Goal: Transaction & Acquisition: Purchase product/service

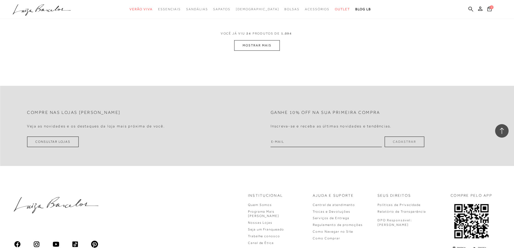
scroll to position [1402, 0]
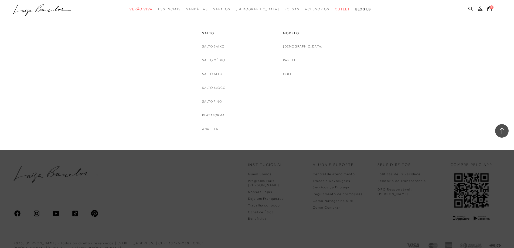
drag, startPoint x: 210, startPoint y: 9, endPoint x: 198, endPoint y: 9, distance: 12.4
click at [208, 9] on span "Sandálias" at bounding box center [197, 9] width 22 height 4
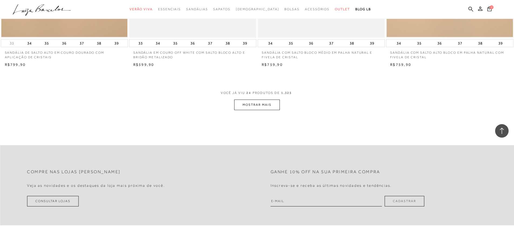
click at [273, 106] on button "MOSTRAR MAIS" at bounding box center [256, 104] width 45 height 11
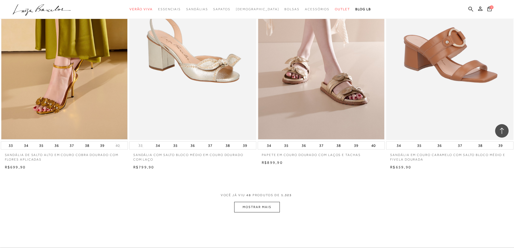
scroll to position [2723, 0]
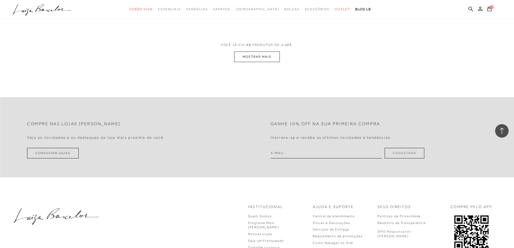
click at [261, 58] on button "MOSTRAR MAIS" at bounding box center [256, 56] width 45 height 11
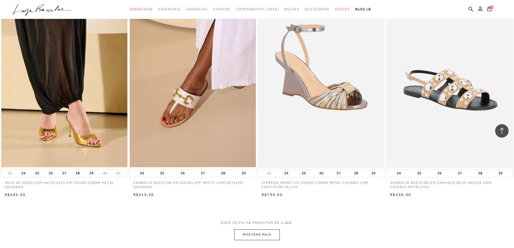
scroll to position [3910, 0]
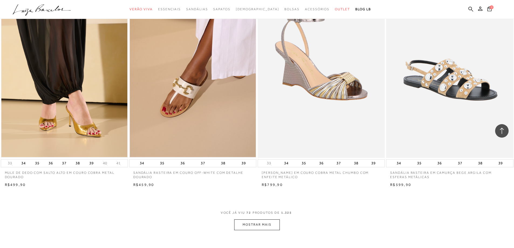
click at [255, 224] on button "MOSTRAR MAIS" at bounding box center [256, 224] width 45 height 11
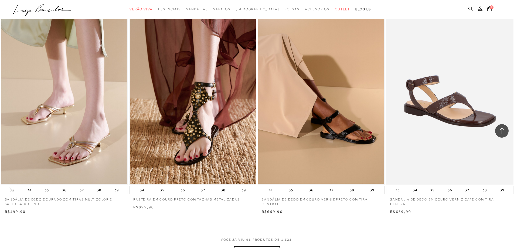
scroll to position [5258, 0]
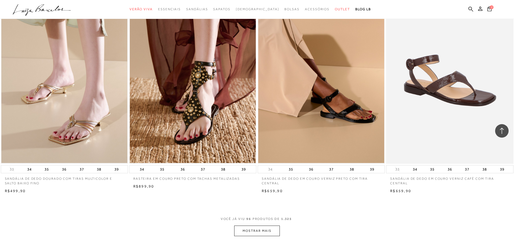
click at [265, 229] on button "MOSTRAR MAIS" at bounding box center [256, 230] width 45 height 11
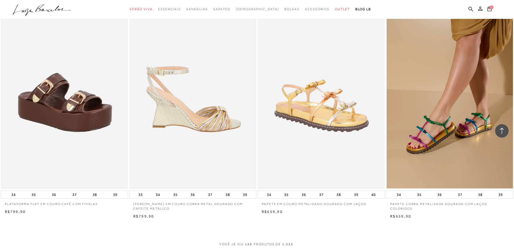
scroll to position [6606, 0]
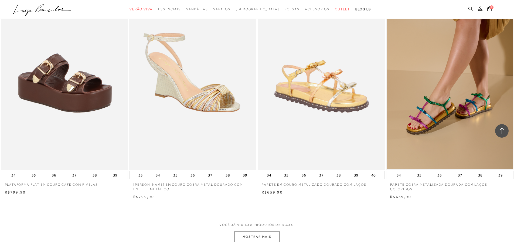
click at [265, 240] on button "MOSTRAR MAIS" at bounding box center [256, 236] width 45 height 11
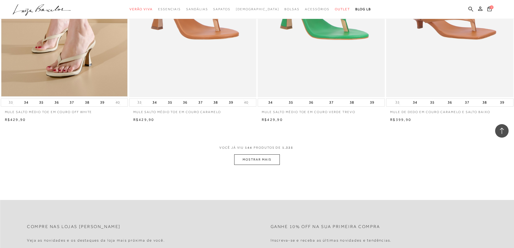
scroll to position [8089, 0]
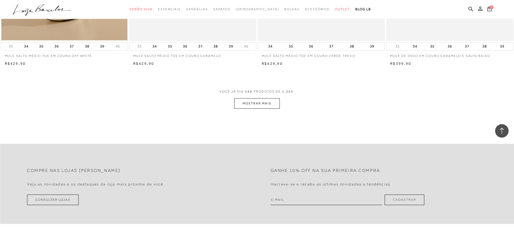
click at [256, 104] on button "MOSTRAR MAIS" at bounding box center [256, 103] width 45 height 11
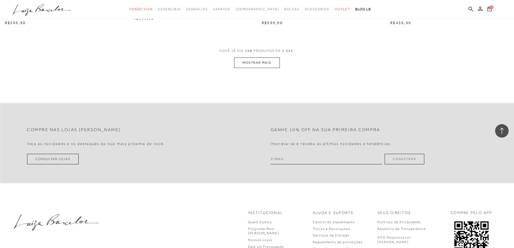
scroll to position [9491, 0]
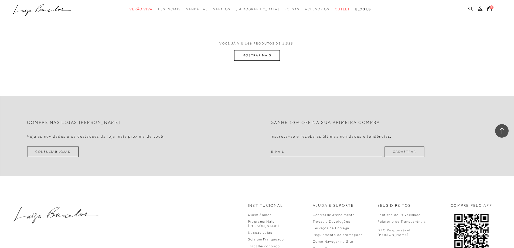
click at [264, 58] on button "MOSTRAR MAIS" at bounding box center [256, 55] width 45 height 11
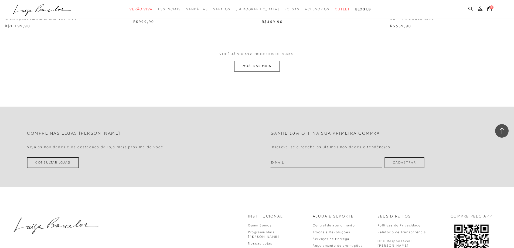
scroll to position [10839, 0]
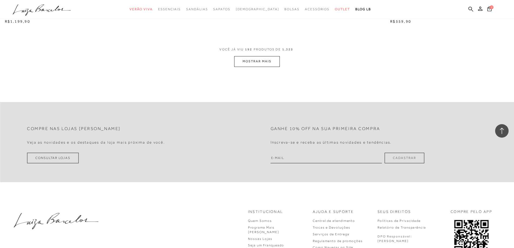
click at [274, 64] on button "MOSTRAR MAIS" at bounding box center [256, 61] width 45 height 11
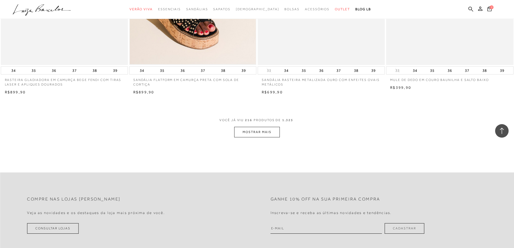
scroll to position [12187, 0]
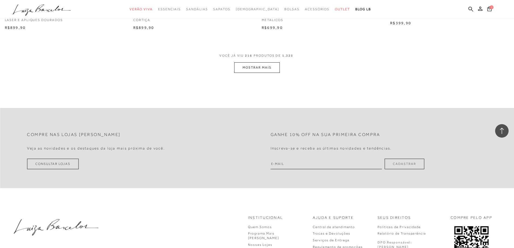
click at [258, 67] on button "MOSTRAR MAIS" at bounding box center [256, 67] width 45 height 11
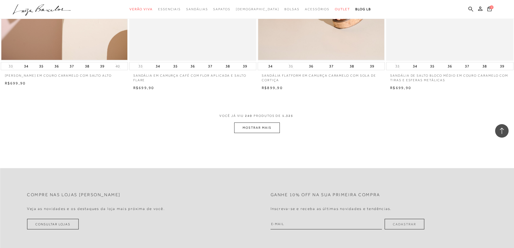
scroll to position [13482, 0]
click at [268, 124] on button "MOSTRAR MAIS" at bounding box center [256, 127] width 45 height 11
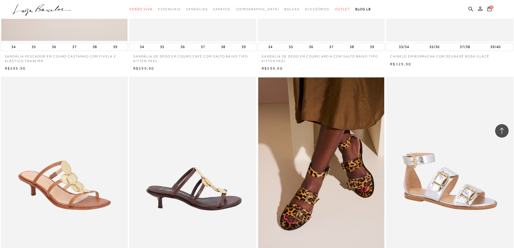
scroll to position [14722, 0]
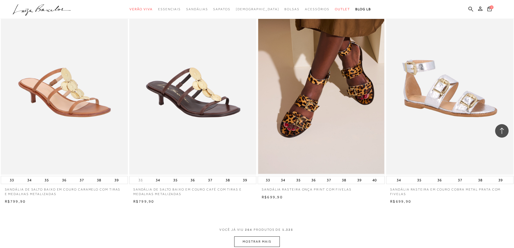
click at [251, 241] on button "MOSTRAR MAIS" at bounding box center [256, 241] width 45 height 11
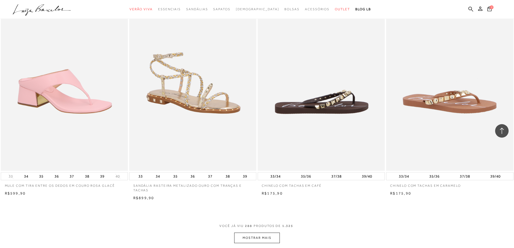
scroll to position [16178, 0]
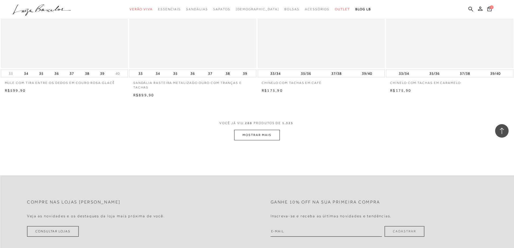
click at [259, 131] on button "MOSTRAR MAIS" at bounding box center [256, 135] width 45 height 11
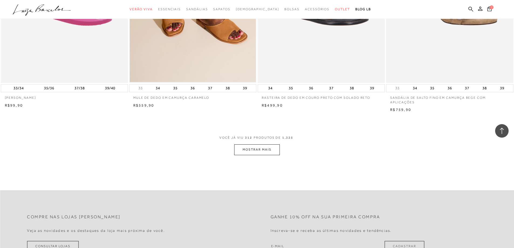
scroll to position [17553, 0]
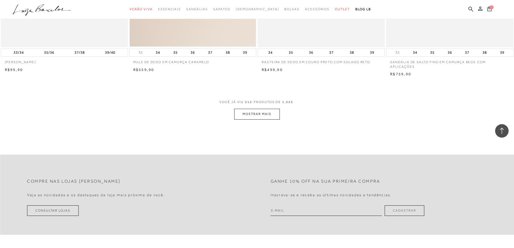
click at [264, 115] on button "MOSTRAR MAIS" at bounding box center [256, 114] width 45 height 11
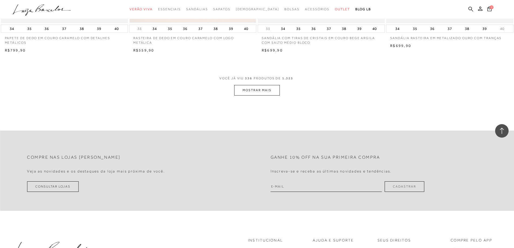
scroll to position [18928, 0]
click at [266, 90] on button "MOSTRAR MAIS" at bounding box center [256, 88] width 45 height 11
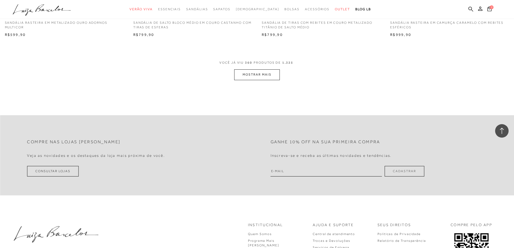
scroll to position [20303, 0]
click at [257, 73] on button "MOSTRAR MAIS" at bounding box center [256, 73] width 45 height 11
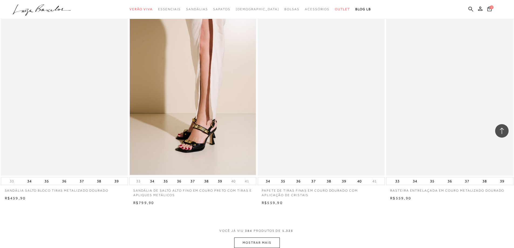
scroll to position [21490, 0]
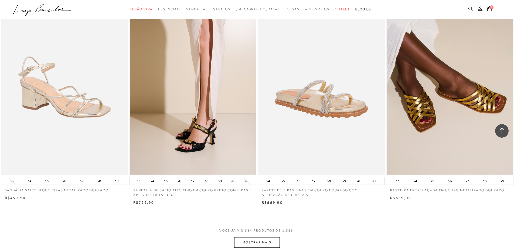
click at [263, 244] on button "MOSTRAR MAIS" at bounding box center [256, 242] width 45 height 11
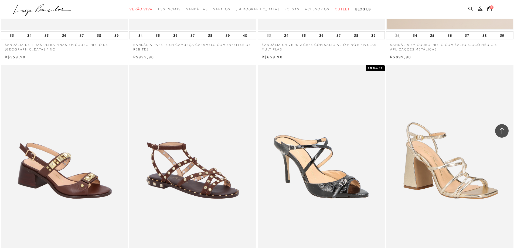
scroll to position [21867, 0]
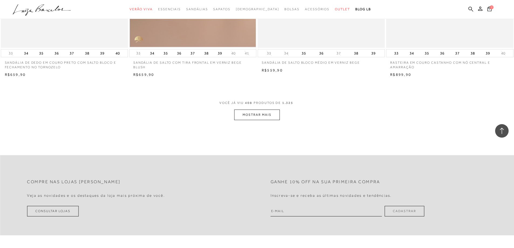
click at [257, 109] on button "MOSTRAR MAIS" at bounding box center [256, 114] width 45 height 11
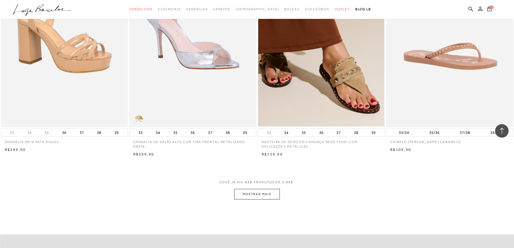
scroll to position [24348, 0]
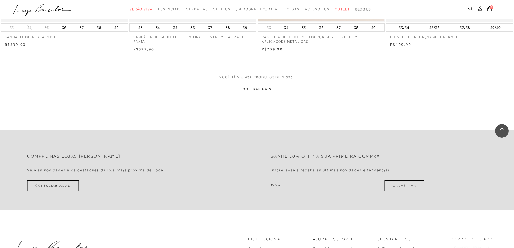
click at [260, 84] on button "MOSTRAR MAIS" at bounding box center [256, 89] width 45 height 11
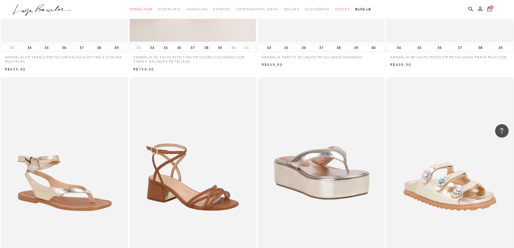
scroll to position [24968, 0]
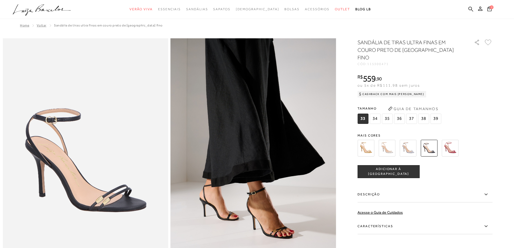
click at [367, 143] on img at bounding box center [365, 148] width 17 height 17
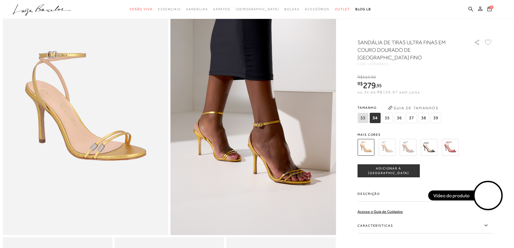
scroll to position [54, 0]
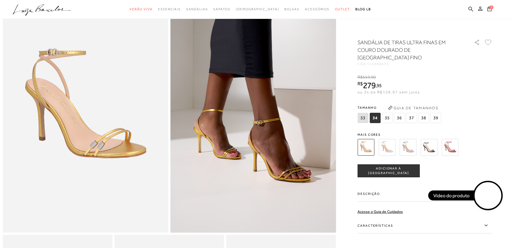
click at [485, 194] on video at bounding box center [487, 195] width 25 height 25
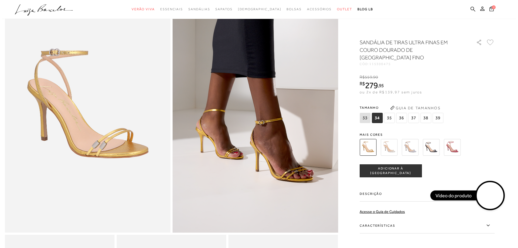
scroll to position [0, 0]
